Goal: Find specific page/section: Find specific page/section

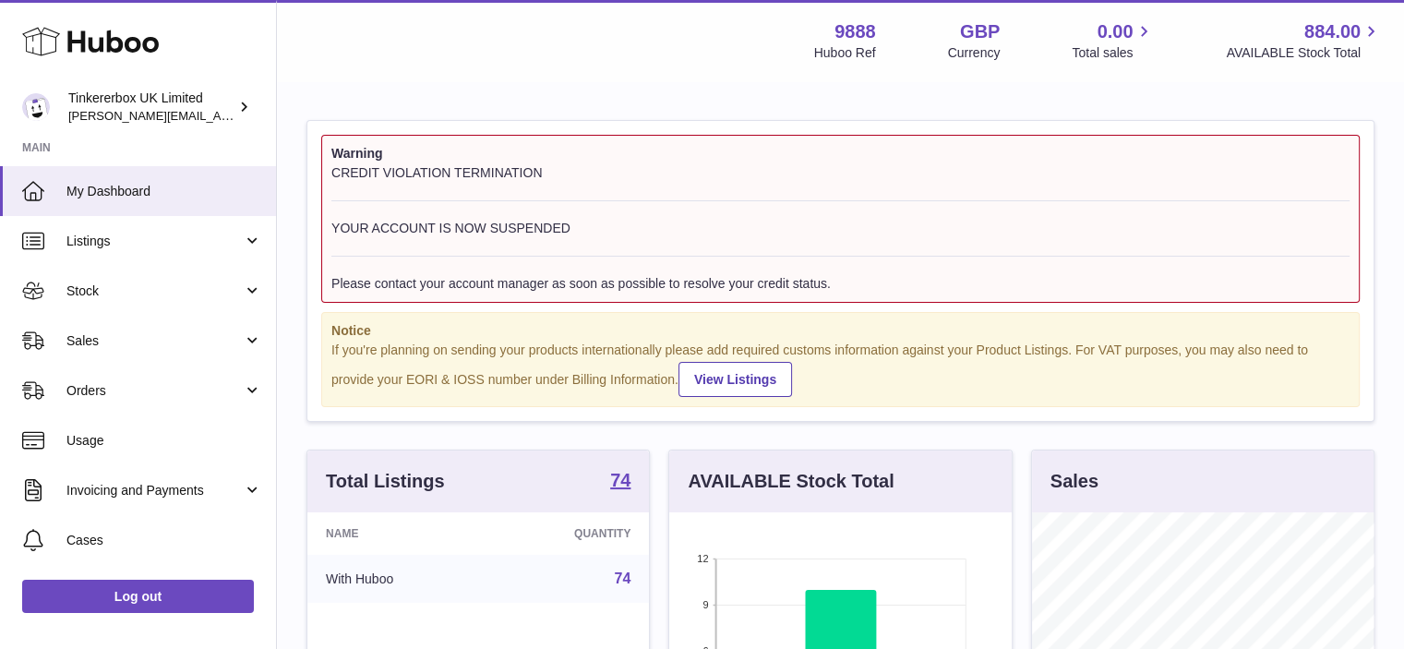
scroll to position [288, 343]
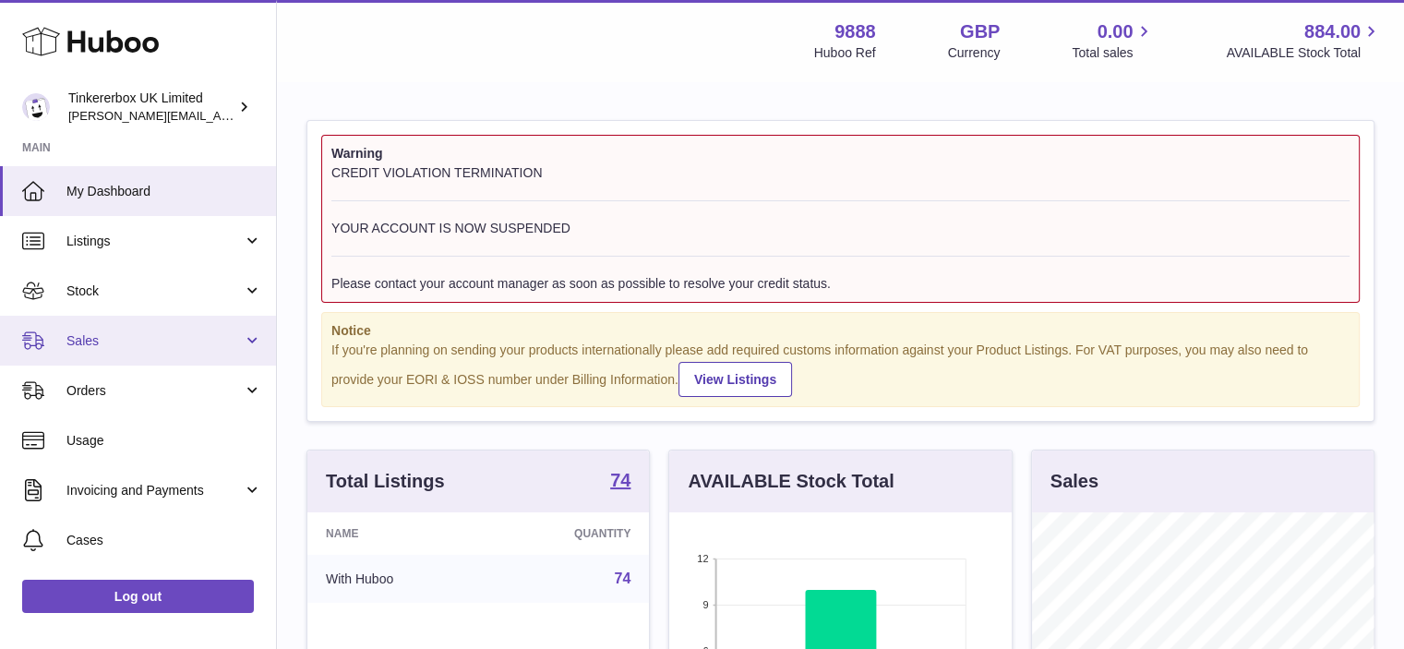
click at [176, 343] on span "Sales" at bounding box center [154, 341] width 176 height 18
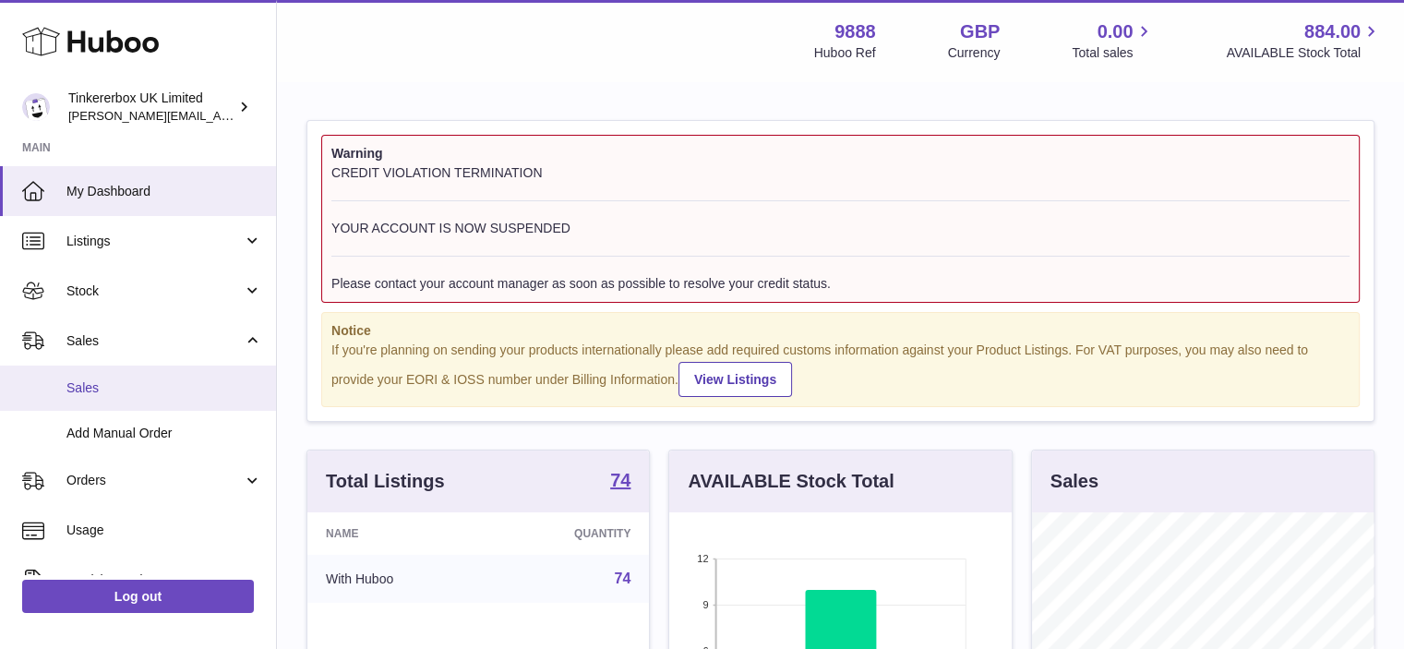
click at [169, 393] on span "Sales" at bounding box center [164, 388] width 196 height 18
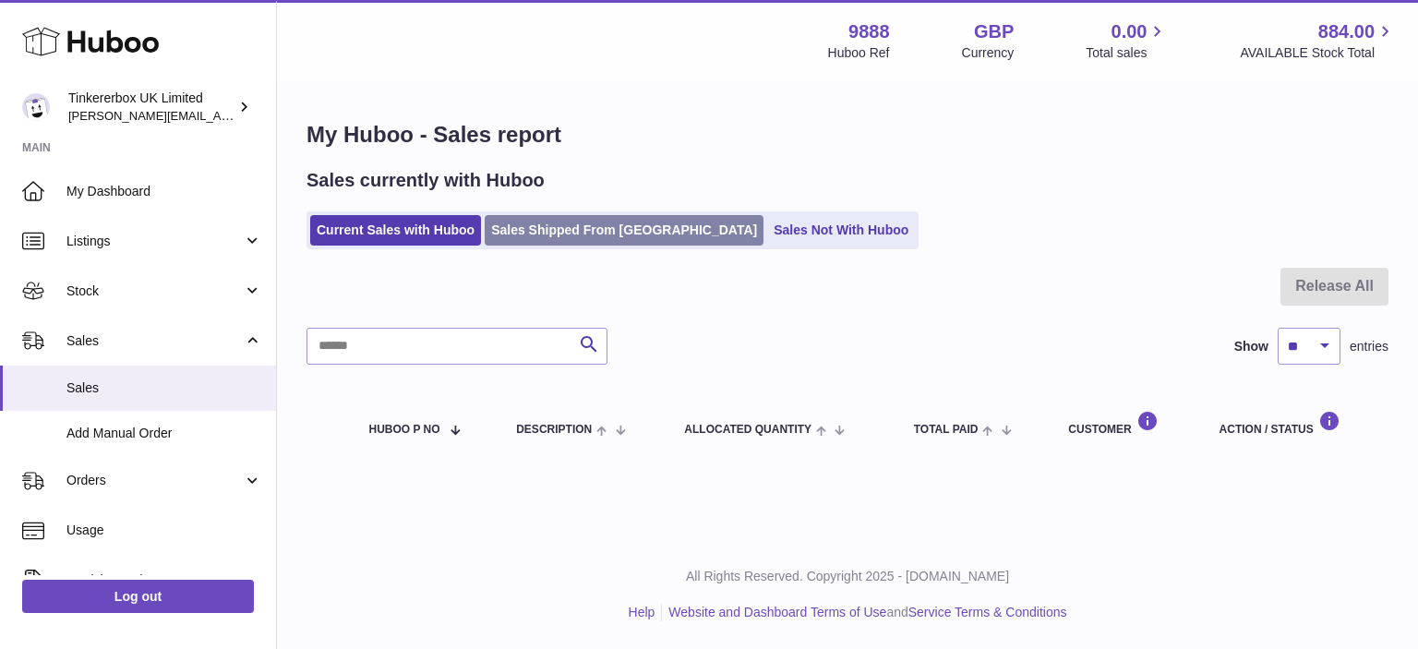
click at [585, 225] on link "Sales Shipped From [GEOGRAPHIC_DATA]" at bounding box center [624, 230] width 279 height 30
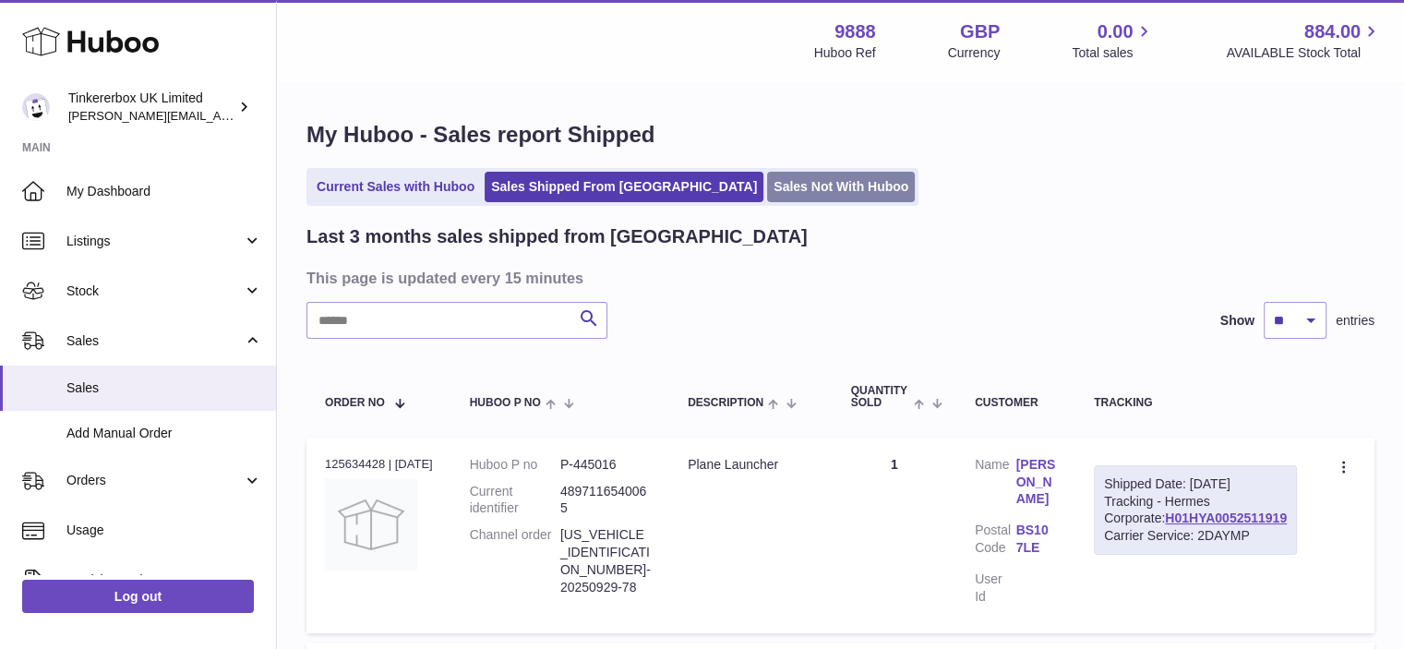
click at [805, 180] on link "Sales Not With Huboo" at bounding box center [841, 187] width 148 height 30
